Goal: Communication & Community: Connect with others

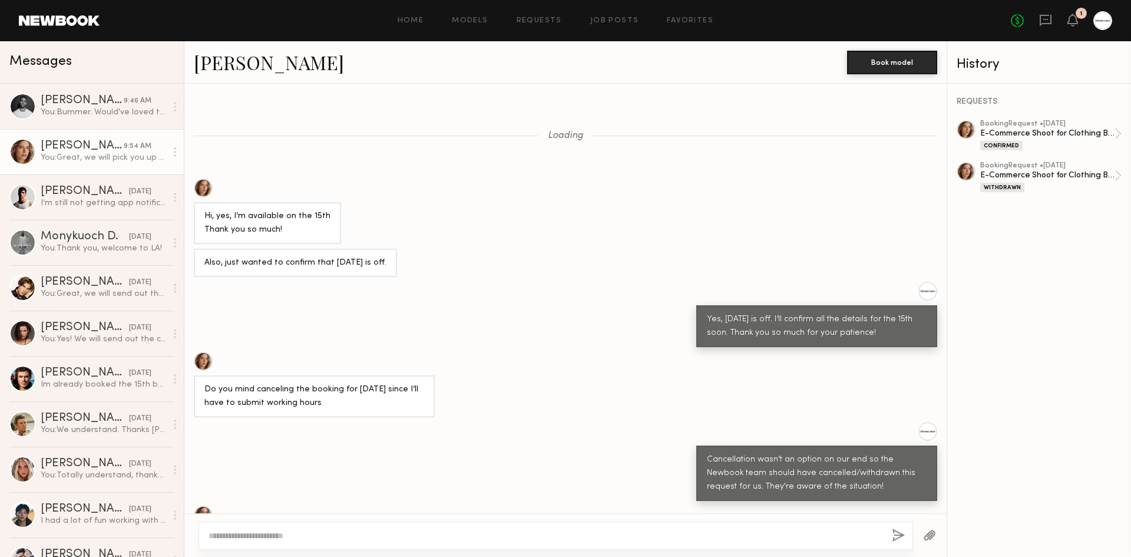
scroll to position [706, 0]
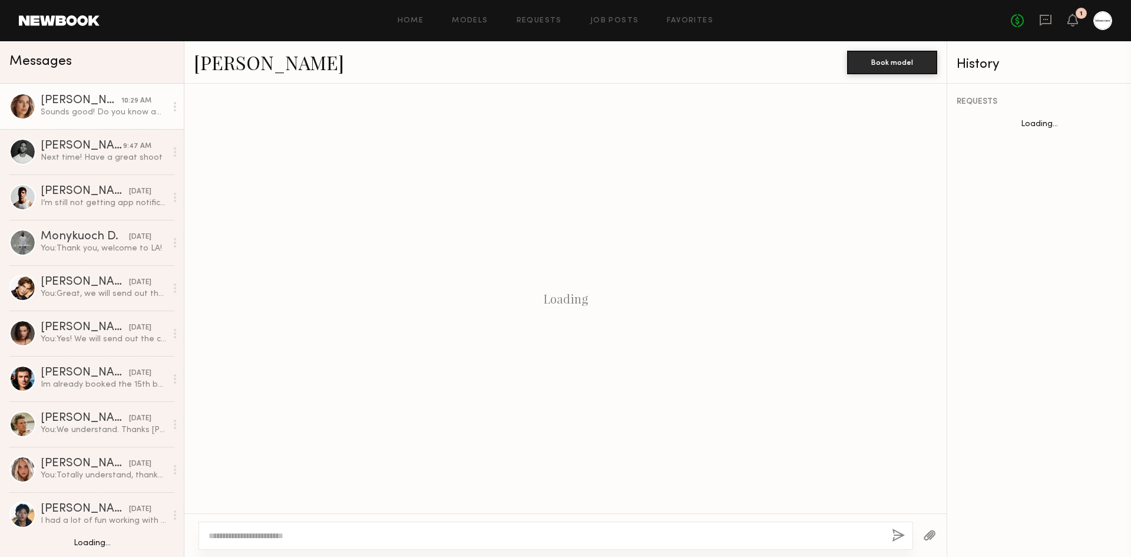
scroll to position [630, 0]
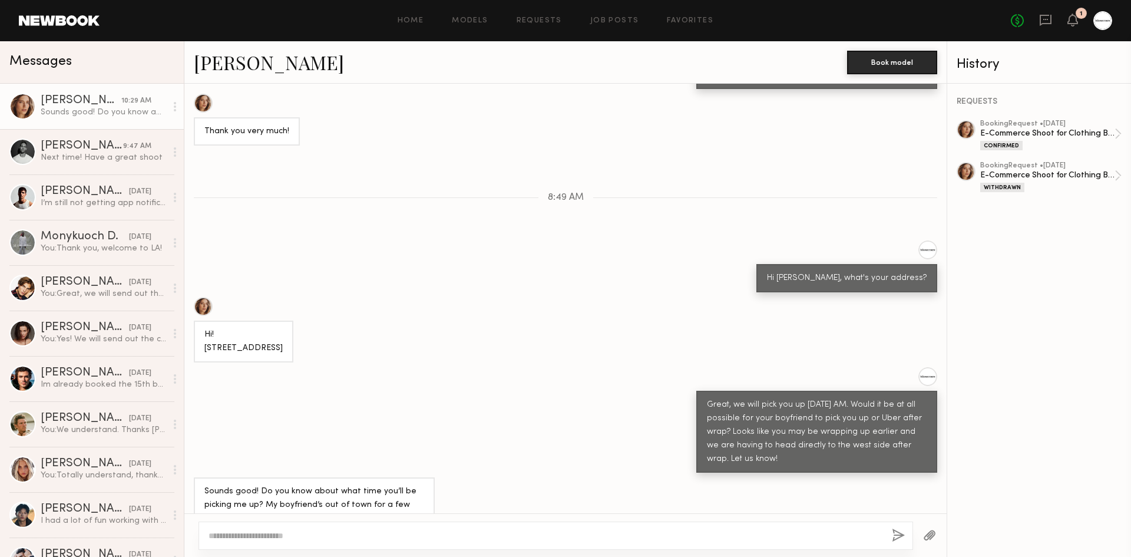
scroll to position [2797, 0]
drag, startPoint x: 525, startPoint y: 303, endPoint x: 525, endPoint y: 342, distance: 39.5
click at [525, 366] on div "Great, we will pick you up [DATE] AM. Would it be at all possible for your boyf…" at bounding box center [565, 419] width 762 height 106
click at [525, 316] on div "Hi! [STREET_ADDRESS]" at bounding box center [565, 328] width 762 height 65
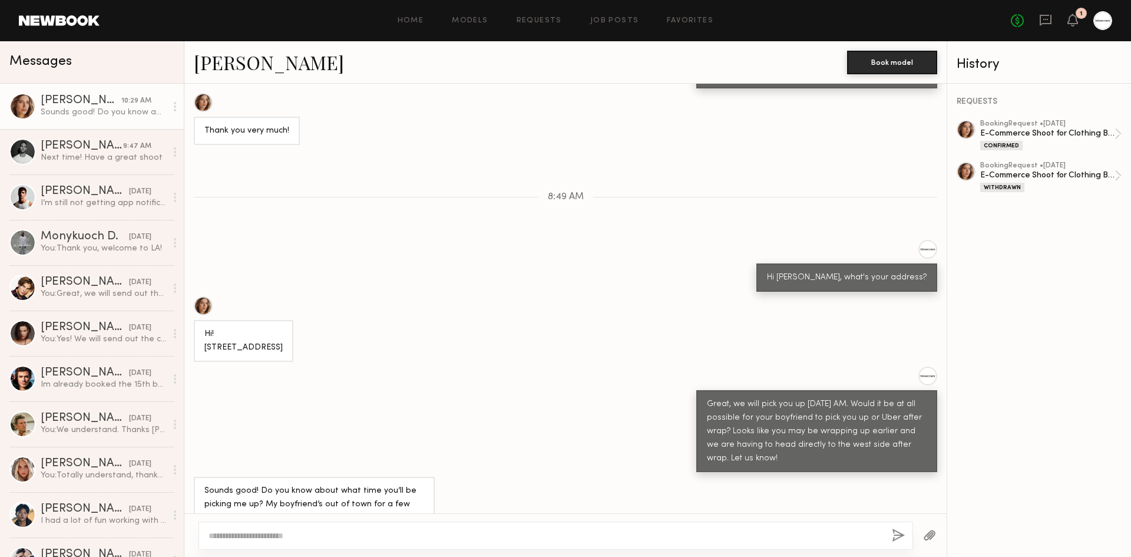
click at [544, 366] on div "Great, we will pick you up [DATE] AM. Would it be at all possible for your boyf…" at bounding box center [565, 419] width 762 height 106
click at [534, 386] on div "Great, we will pick you up [DATE] AM. Would it be at all possible for your boyf…" at bounding box center [565, 419] width 762 height 106
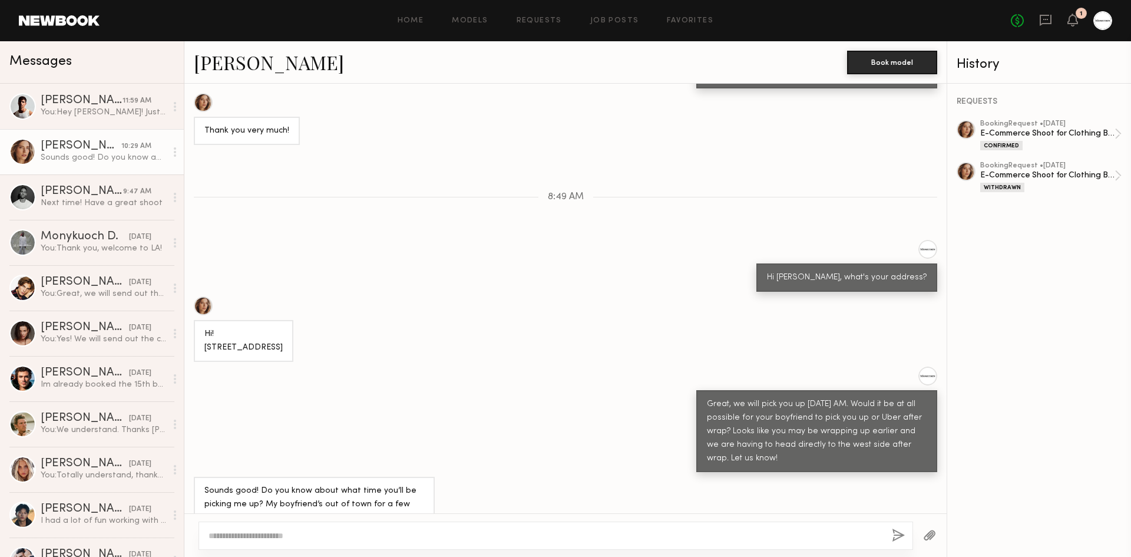
click at [482, 537] on textarea at bounding box center [546, 536] width 674 height 12
click at [482, 536] on textarea at bounding box center [546, 536] width 674 height 12
type textarea "**********"
click at [881, 529] on div "**********" at bounding box center [556, 535] width 715 height 28
click at [894, 534] on button "button" at bounding box center [898, 535] width 13 height 15
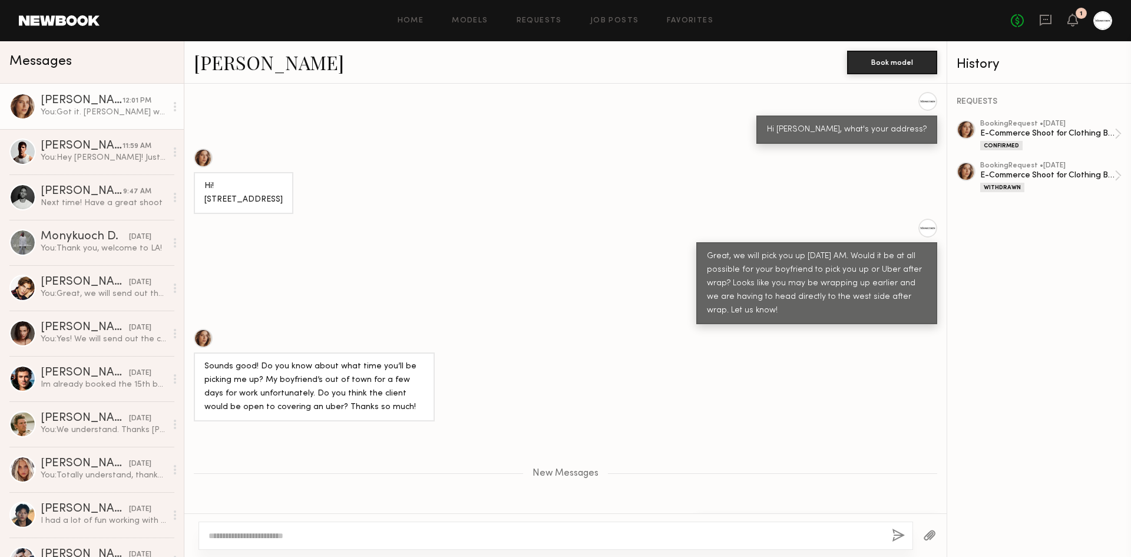
scroll to position [3019, 0]
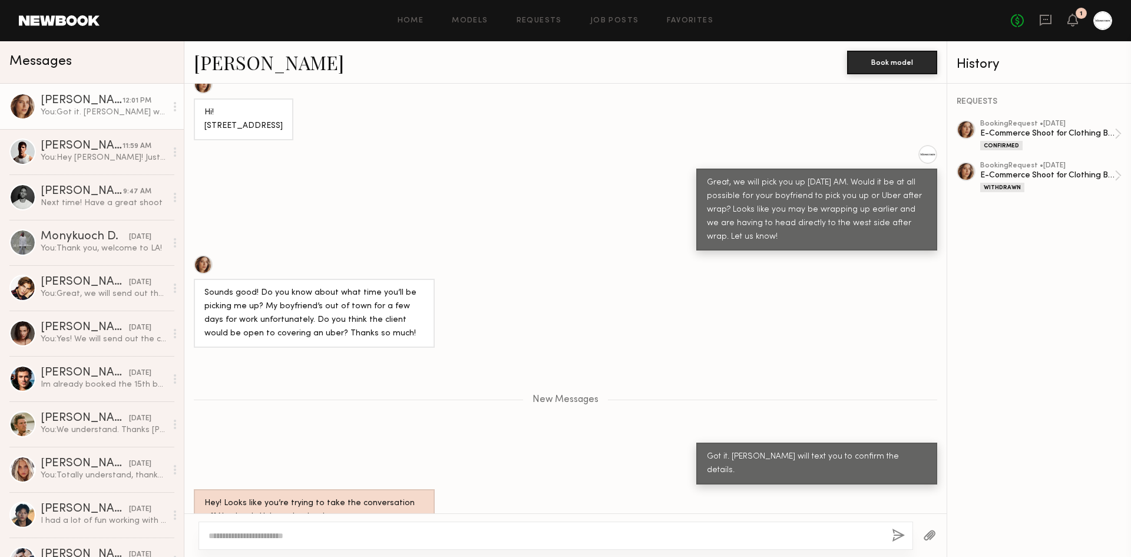
click at [652, 352] on div "New Messages" at bounding box center [565, 397] width 762 height 90
click at [104, 166] on link "Jacob R. 11:59 AM You: Hey Jacob! Just sent over the call sheet via email. Look…" at bounding box center [92, 151] width 184 height 45
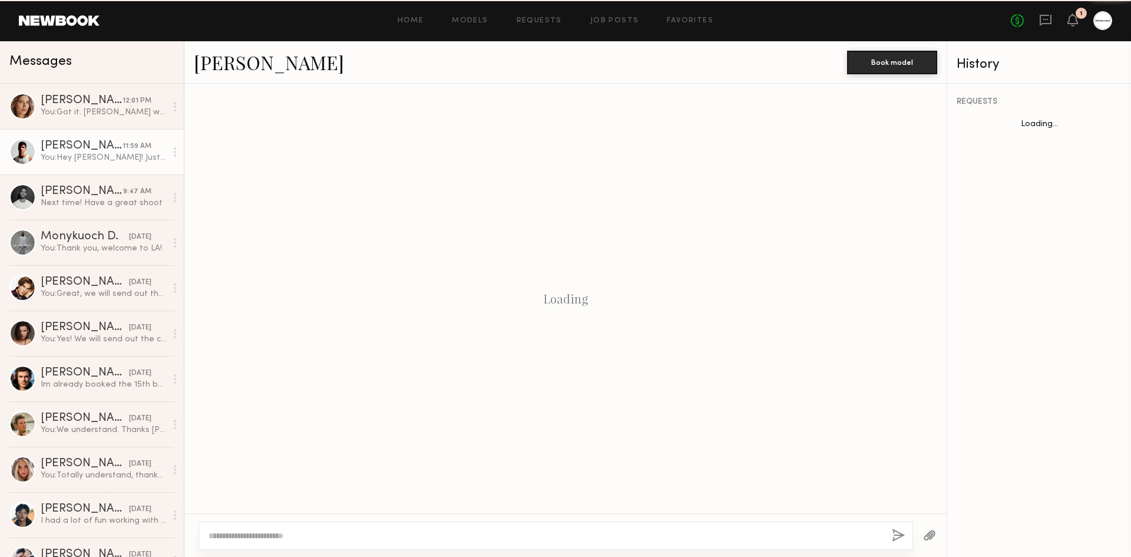
scroll to position [672, 0]
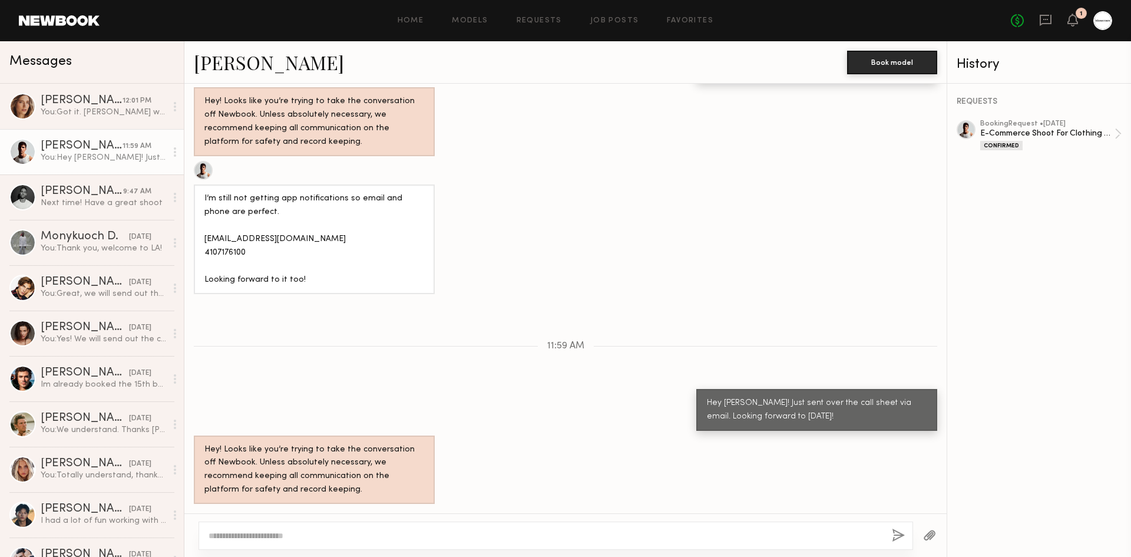
drag, startPoint x: 488, startPoint y: 460, endPoint x: 571, endPoint y: 460, distance: 83.1
click at [488, 460] on div "Hey! Looks like you’re trying to take the conversation off Newbook. Unless abso…" at bounding box center [565, 469] width 762 height 69
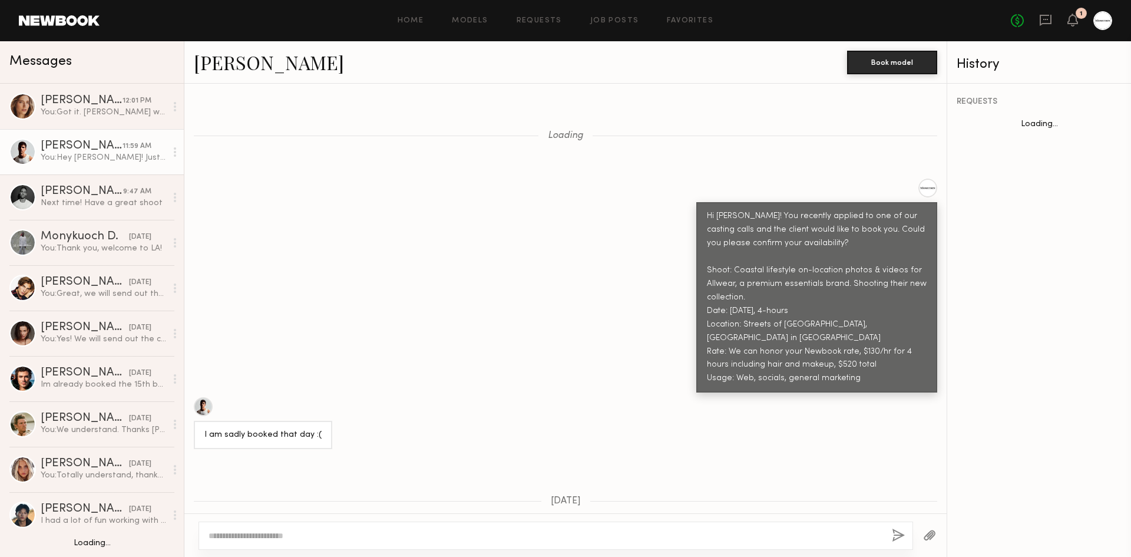
scroll to position [2502, 0]
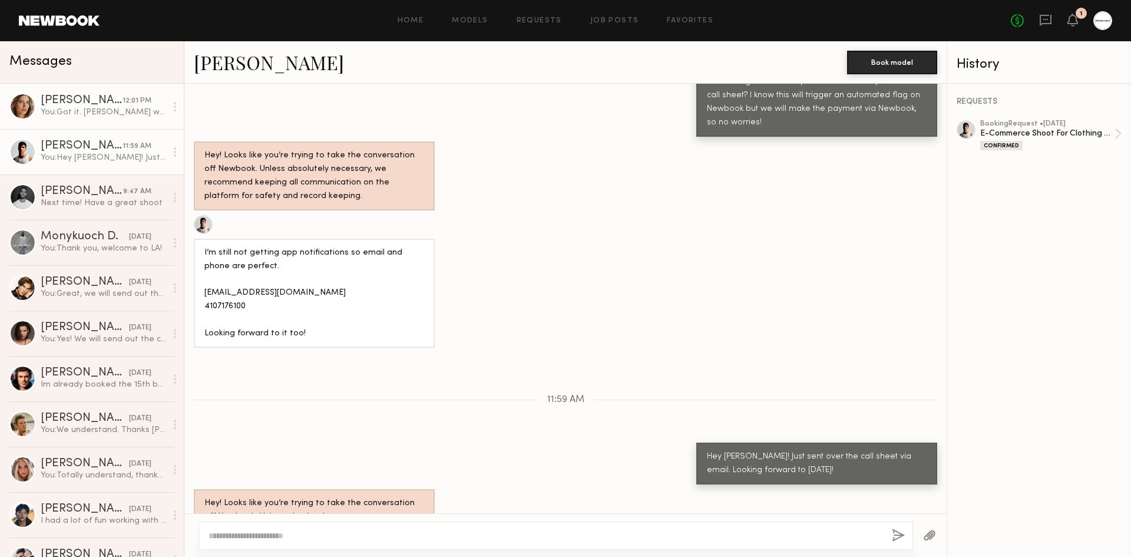
click at [110, 115] on div "You: Got it. [PERSON_NAME] will text you to confirm the details." at bounding box center [103, 112] width 125 height 11
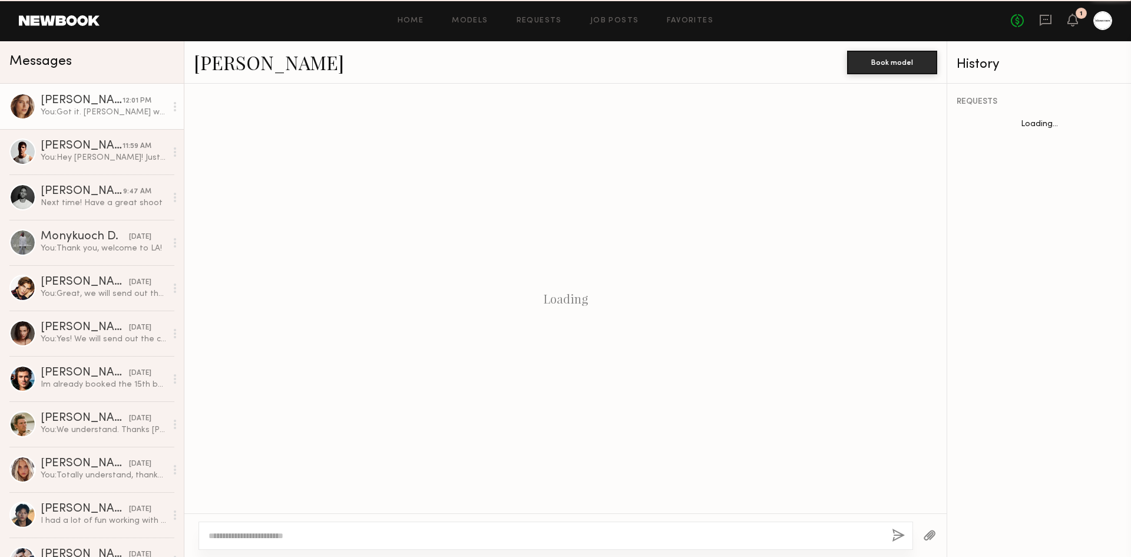
scroll to position [690, 0]
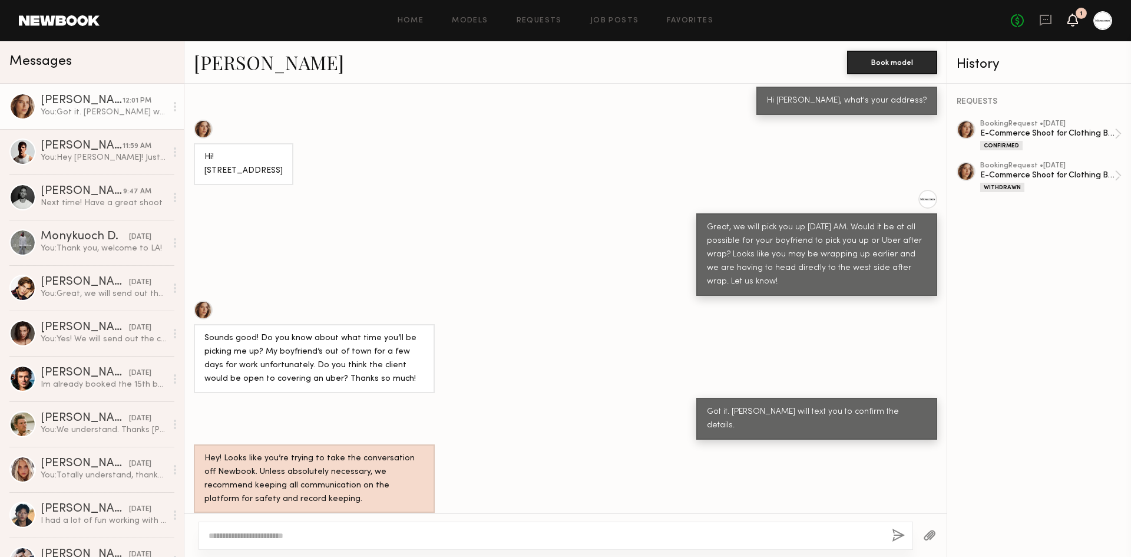
click at [1074, 26] on icon at bounding box center [1072, 20] width 11 height 13
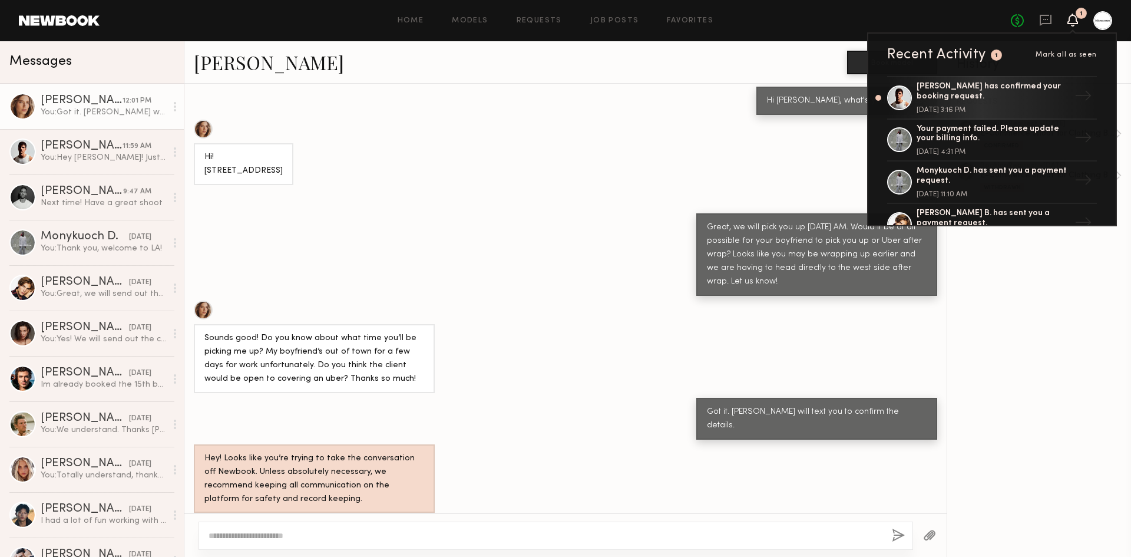
click at [706, 120] on div "Hi! [STREET_ADDRESS]" at bounding box center [565, 152] width 762 height 65
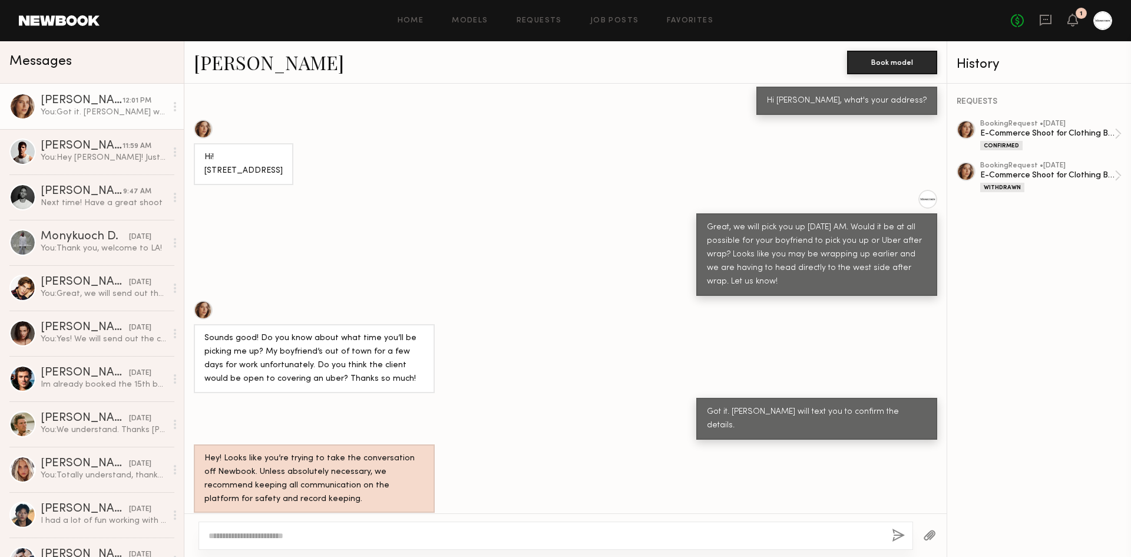
drag, startPoint x: 552, startPoint y: 175, endPoint x: 533, endPoint y: 115, distance: 63.2
click at [552, 175] on div "Hi! [STREET_ADDRESS]" at bounding box center [565, 152] width 762 height 65
